Goal: Information Seeking & Learning: Learn about a topic

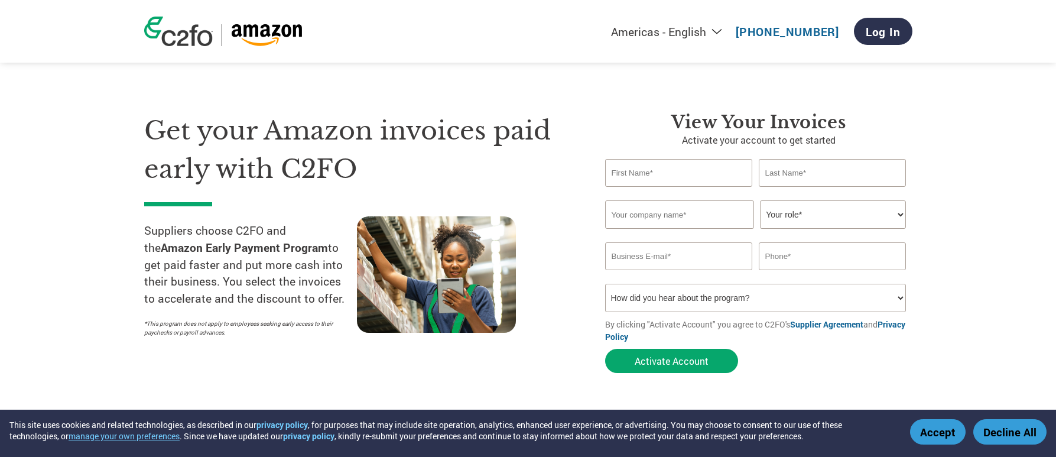
scroll to position [2, 0]
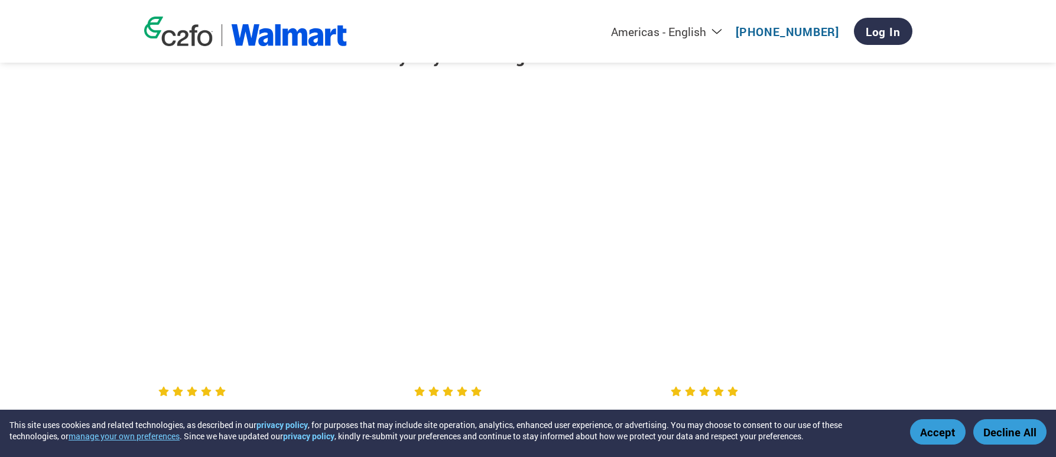
scroll to position [1521, 0]
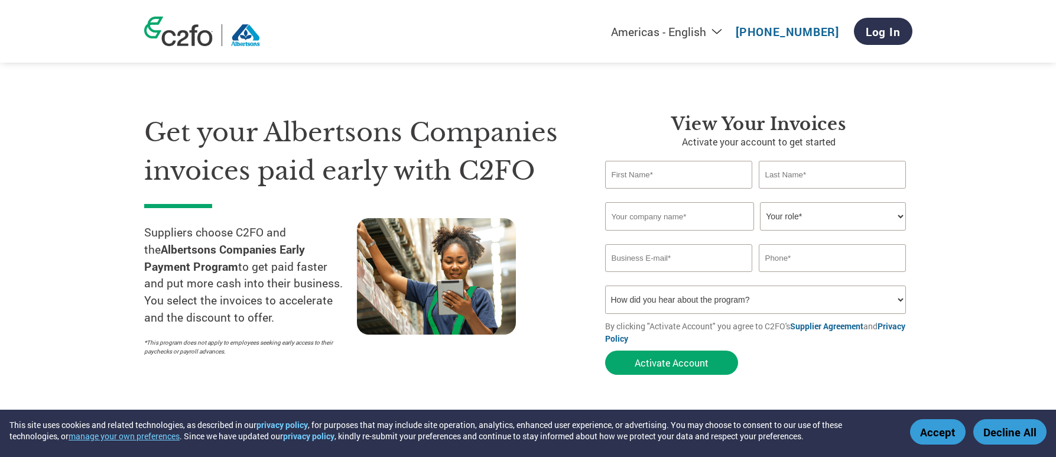
click at [997, 116] on section "Get your Albertsons Companies invoices paid early with C2FO Suppliers choose C2…" at bounding box center [528, 232] width 1056 height 371
